Goal: Task Accomplishment & Management: Manage account settings

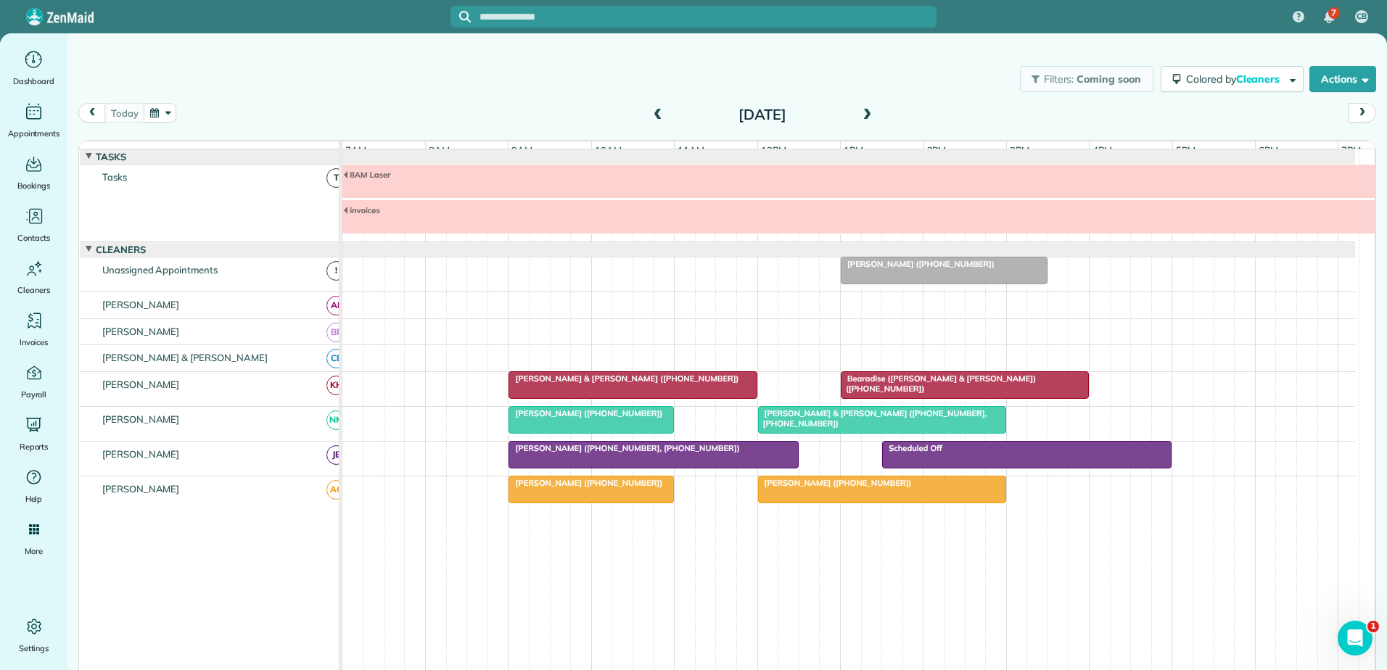
scroll to position [6, 0]
click at [905, 382] on span "Bearadise ([PERSON_NAME] & [PERSON_NAME]) ([PHONE_NUMBER])" at bounding box center [938, 384] width 196 height 20
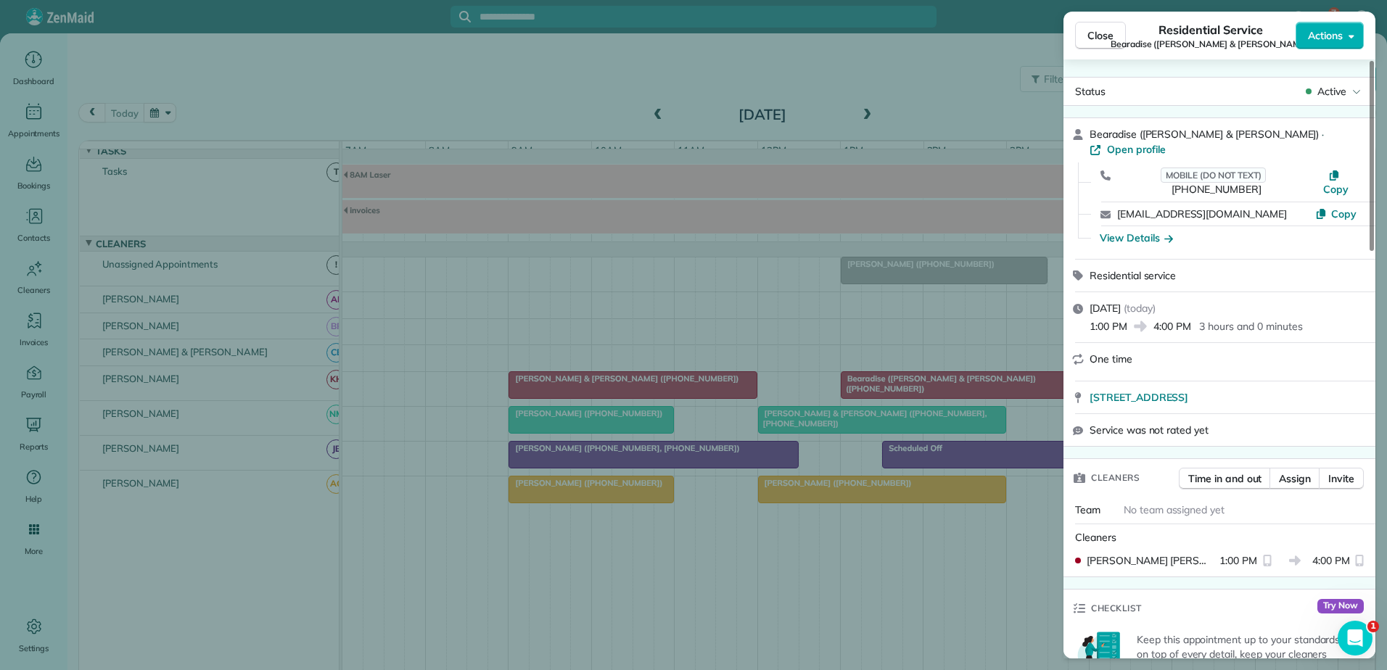
click at [911, 387] on div "Close Residential Service Bearadise ([PERSON_NAME] & [PERSON_NAME]) Actions Sta…" at bounding box center [693, 335] width 1387 height 670
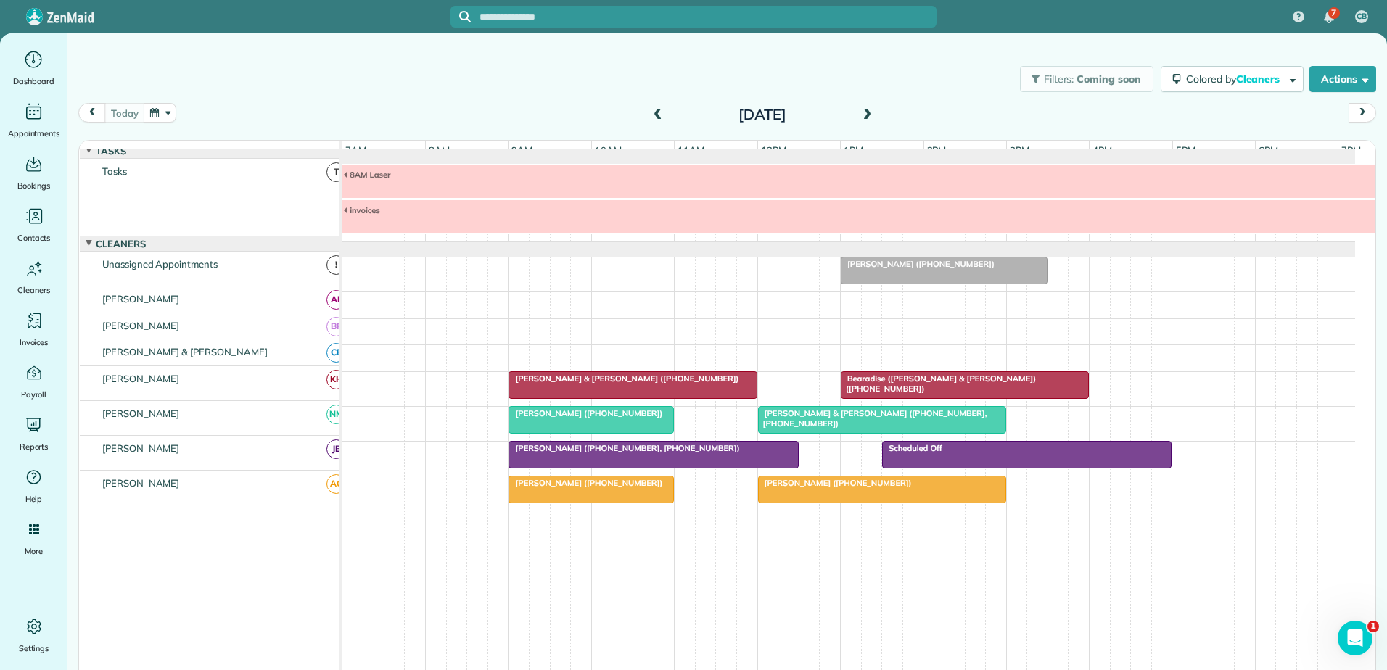
click at [717, 395] on div at bounding box center [632, 385] width 247 height 26
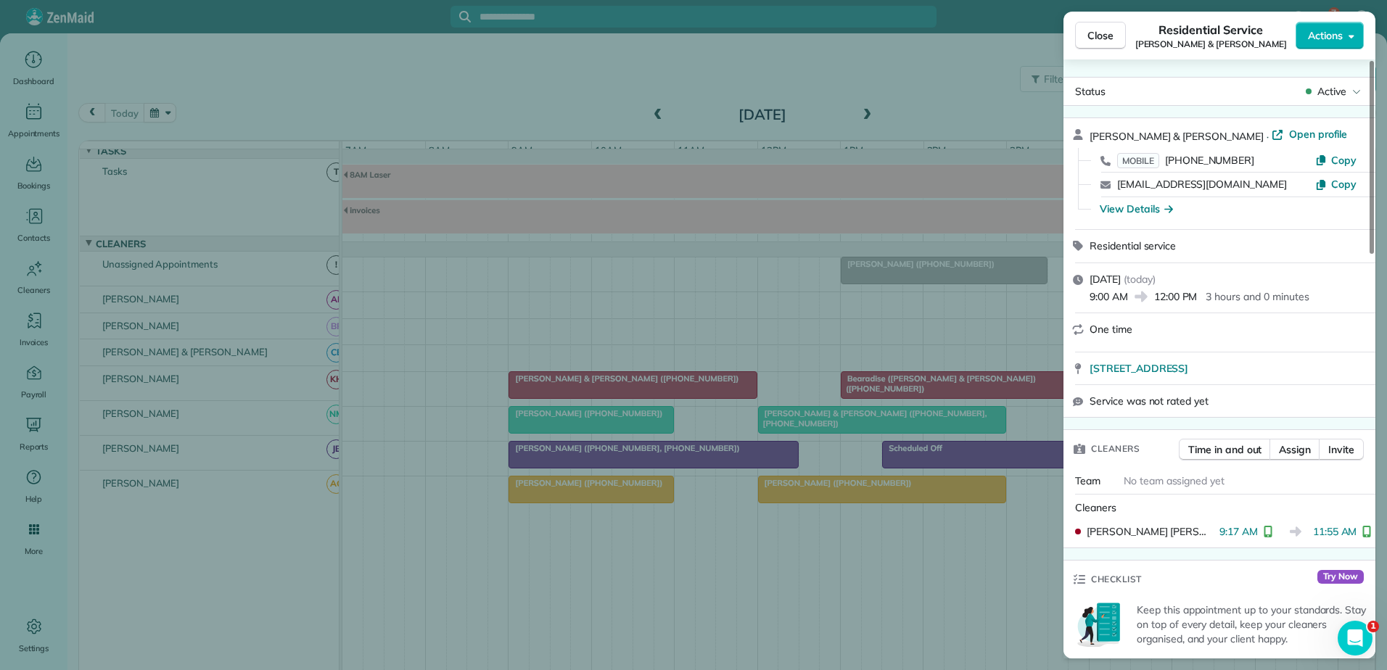
click at [717, 395] on div "Close Residential Service [PERSON_NAME] & [PERSON_NAME] Actions Status Active […" at bounding box center [693, 335] width 1387 height 670
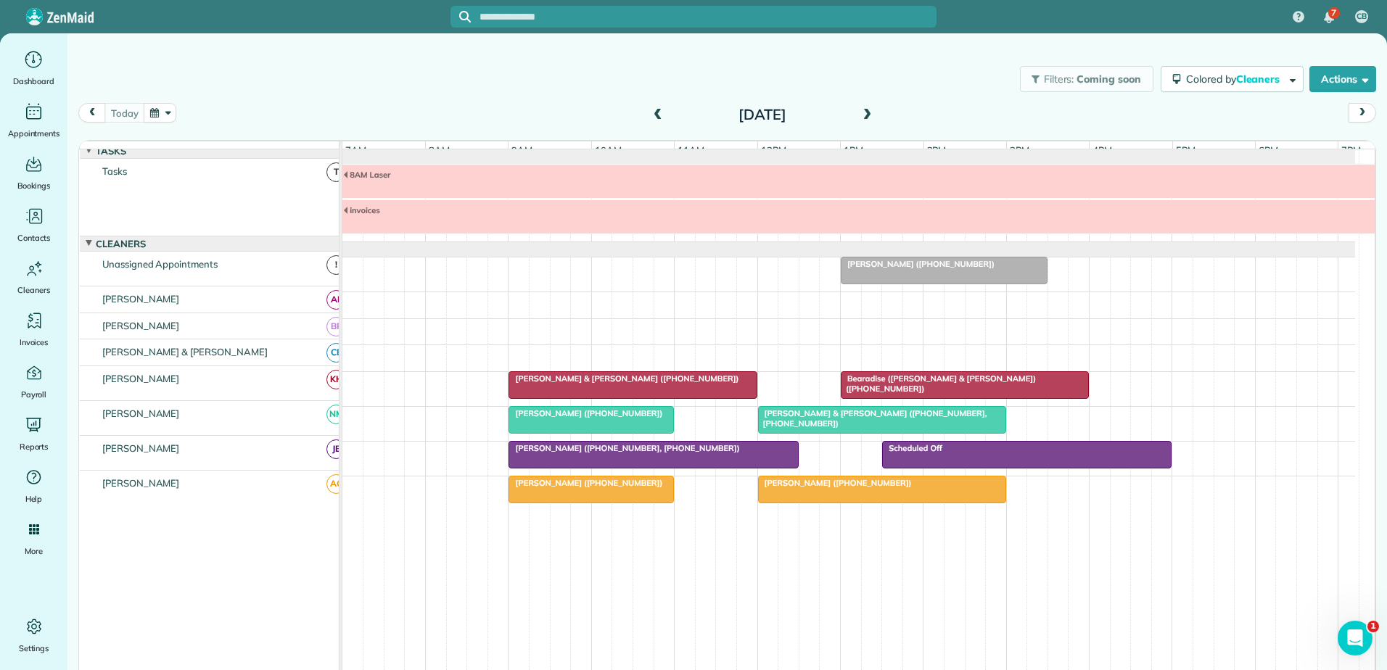
click at [893, 387] on span "Bearadise ([PERSON_NAME] & [PERSON_NAME]) ([PHONE_NUMBER])" at bounding box center [938, 384] width 196 height 20
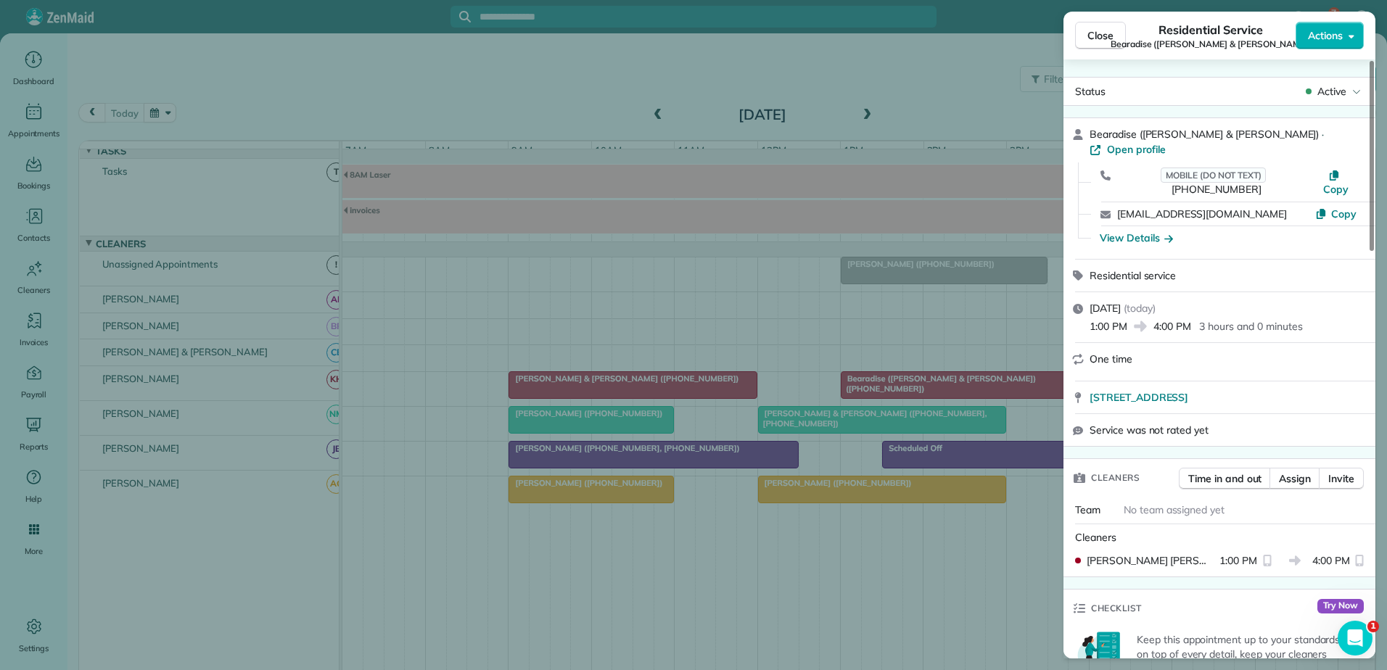
click at [685, 195] on div "Close Residential Service Bearadise ([PERSON_NAME] & [PERSON_NAME]) Actions Sta…" at bounding box center [693, 335] width 1387 height 670
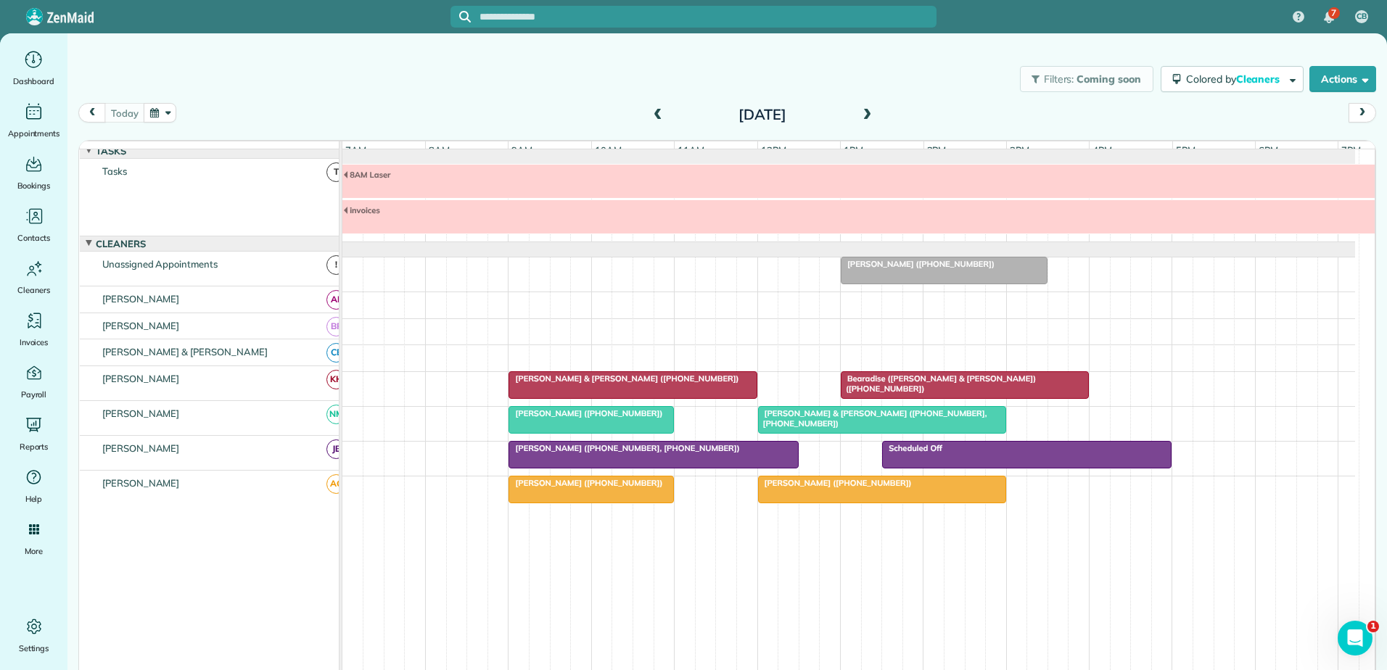
click at [903, 377] on div at bounding box center [965, 385] width 247 height 26
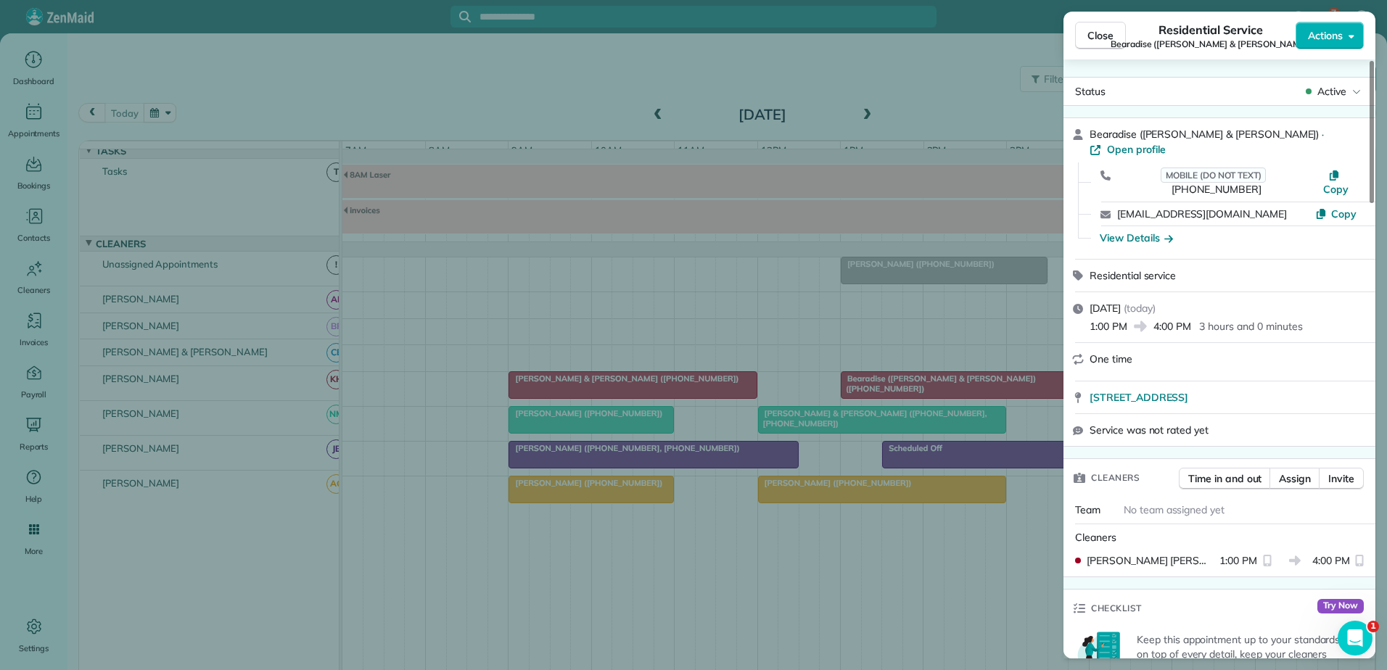
click at [911, 385] on div "Close Residential Service Bearadise ([PERSON_NAME] & [PERSON_NAME]) Actions Sta…" at bounding box center [693, 335] width 1387 height 670
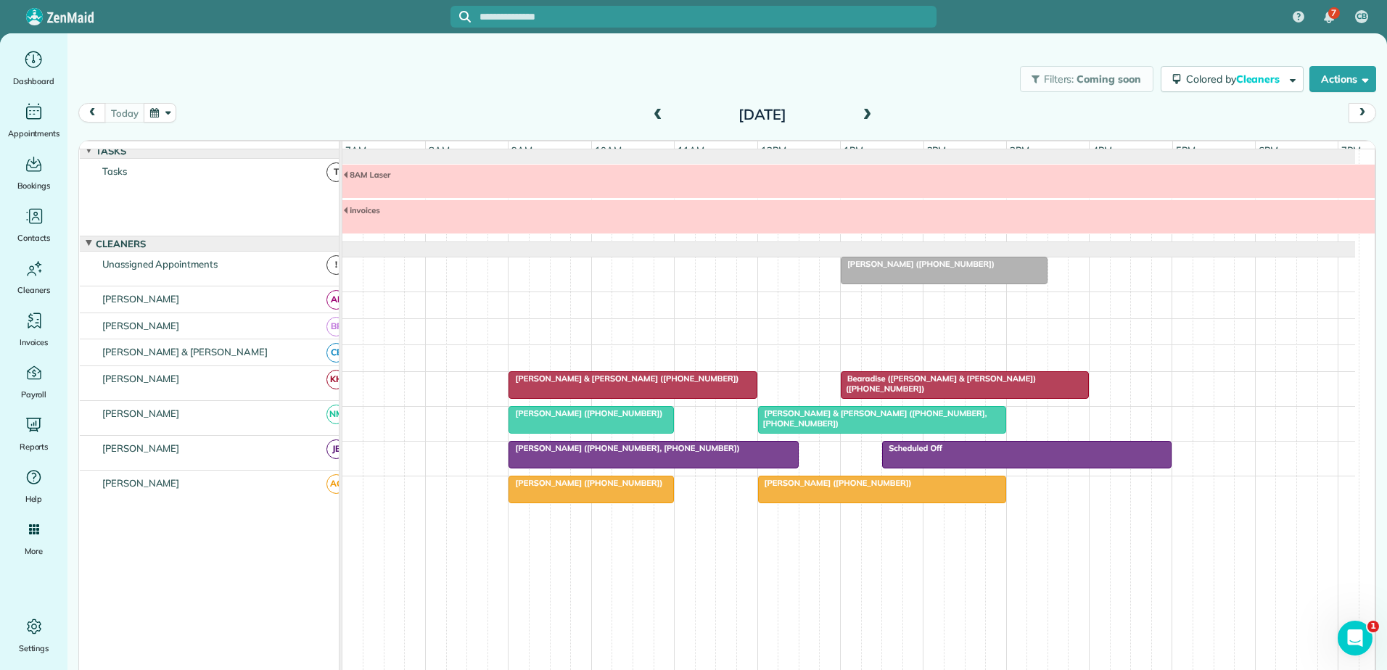
click at [869, 395] on div at bounding box center [965, 385] width 247 height 26
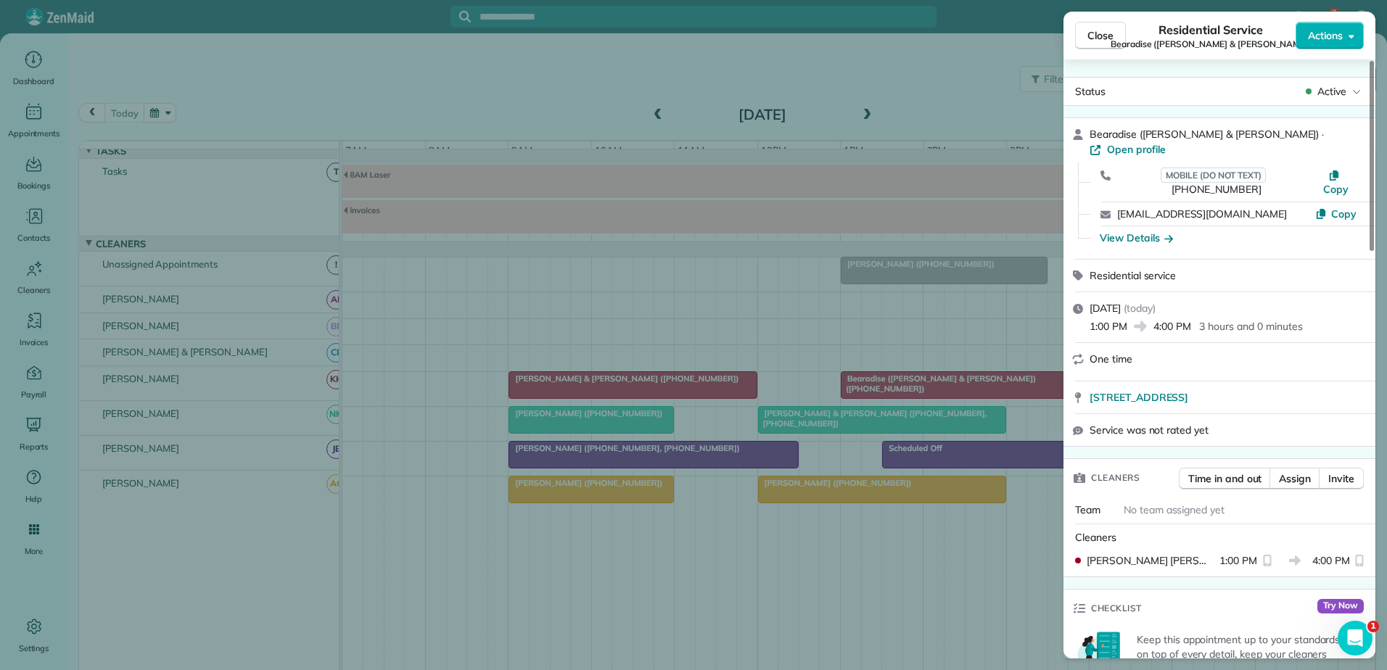
click at [869, 395] on div "Close Residential Service Bearadise ([PERSON_NAME] & [PERSON_NAME]) Actions Sta…" at bounding box center [693, 335] width 1387 height 670
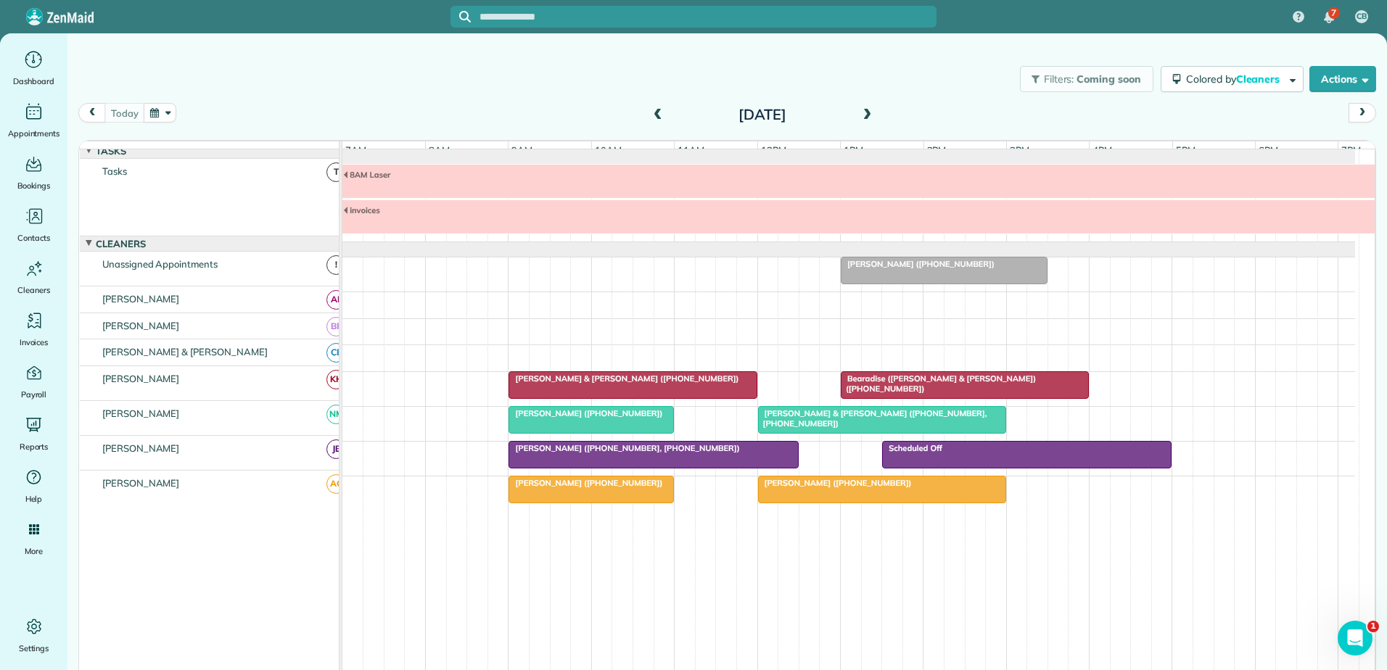
click at [729, 384] on div "[PERSON_NAME] & [PERSON_NAME] ([PHONE_NUMBER])" at bounding box center [632, 379] width 239 height 10
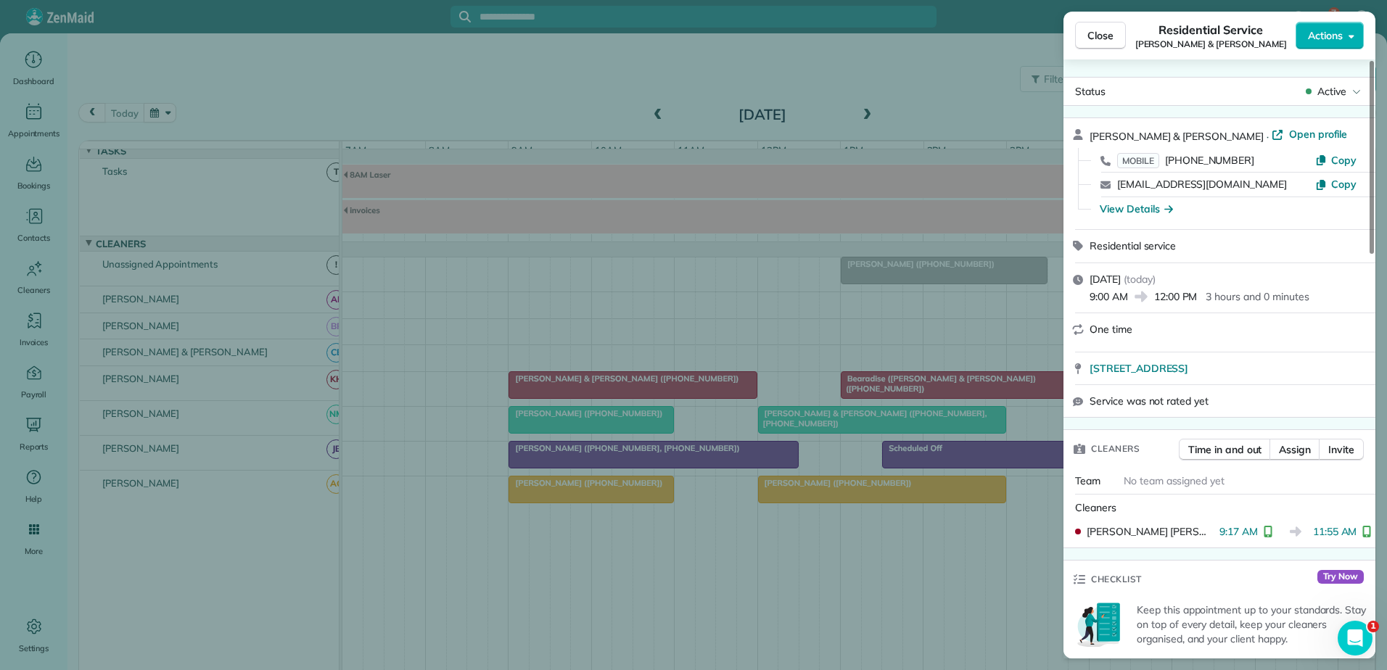
click at [729, 386] on div "Close Residential Service [PERSON_NAME] & [PERSON_NAME] Actions Status Active […" at bounding box center [693, 335] width 1387 height 670
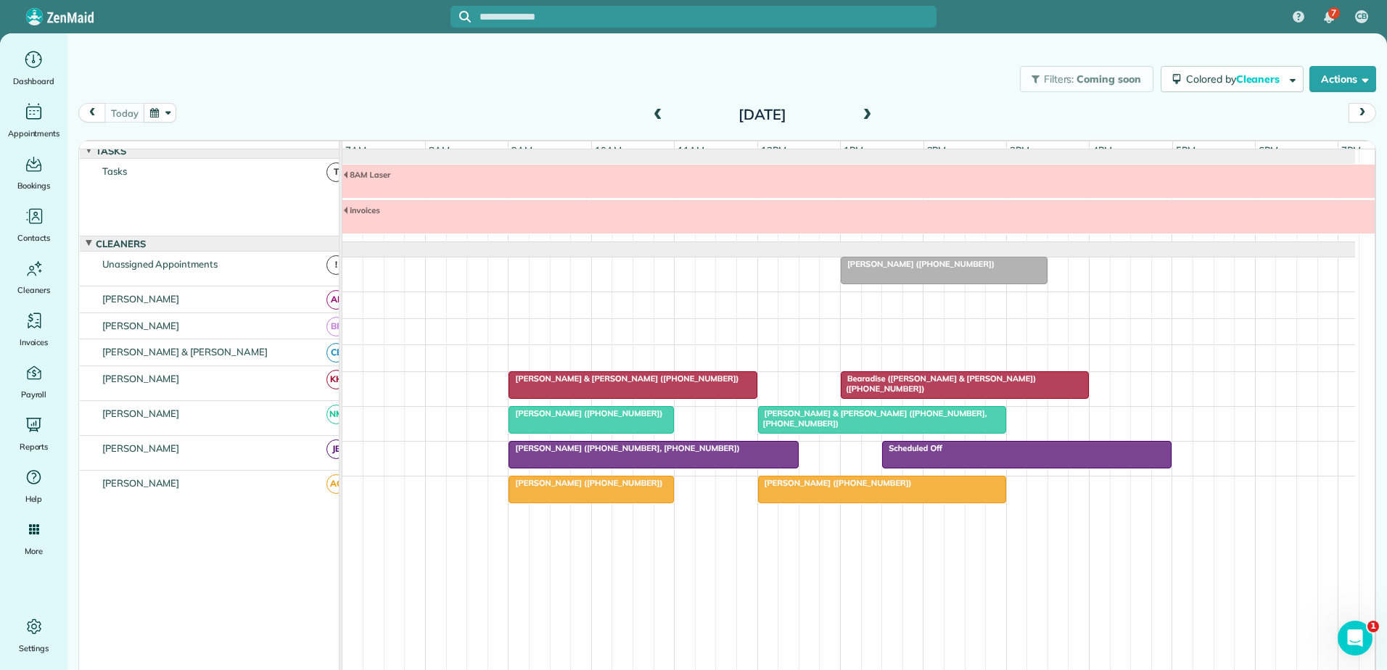
click at [871, 388] on span "Bearadise ([PERSON_NAME] & [PERSON_NAME]) ([PHONE_NUMBER])" at bounding box center [938, 384] width 196 height 20
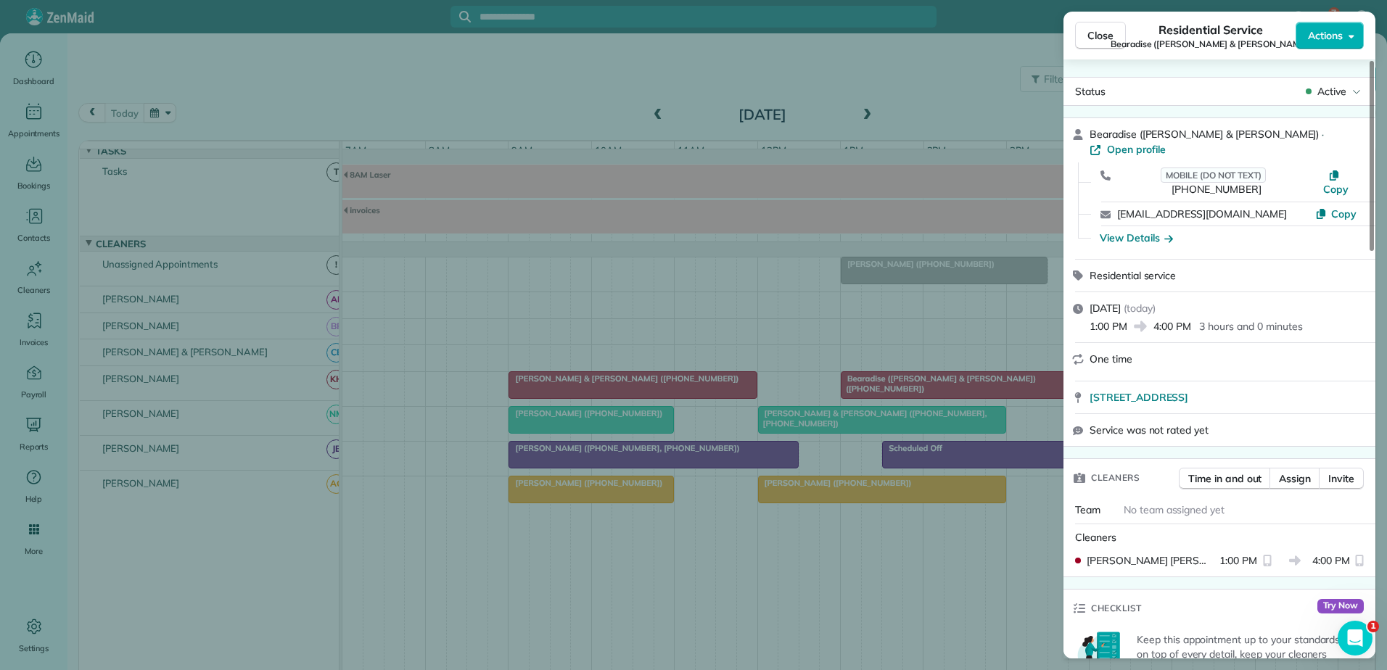
click at [871, 388] on div "Close Residential Service Bearadise ([PERSON_NAME] & [PERSON_NAME]) Actions Sta…" at bounding box center [693, 335] width 1387 height 670
click at [871, 388] on div at bounding box center [693, 335] width 1387 height 670
